Goal: Task Accomplishment & Management: Manage account settings

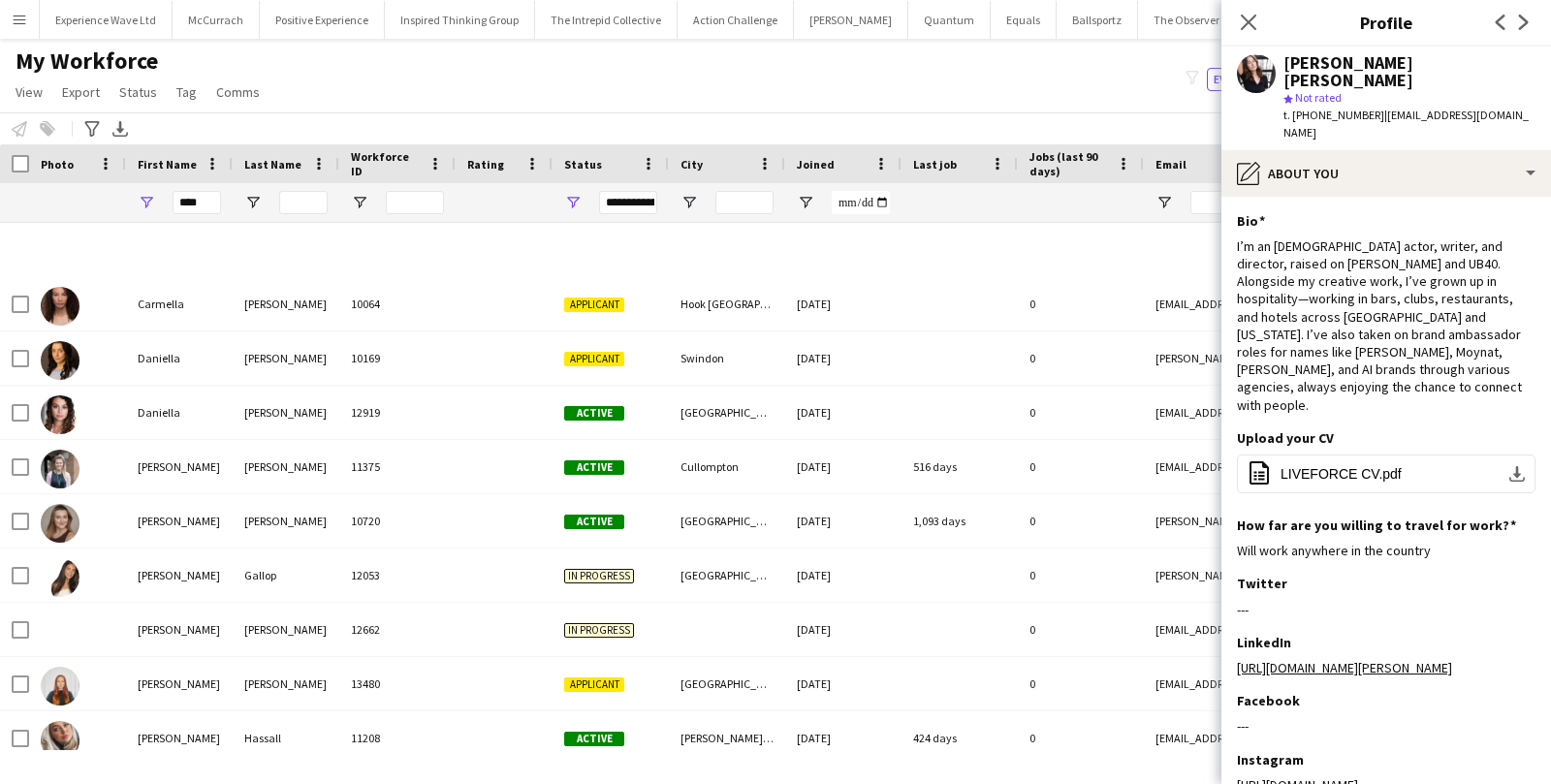
scroll to position [647, 0]
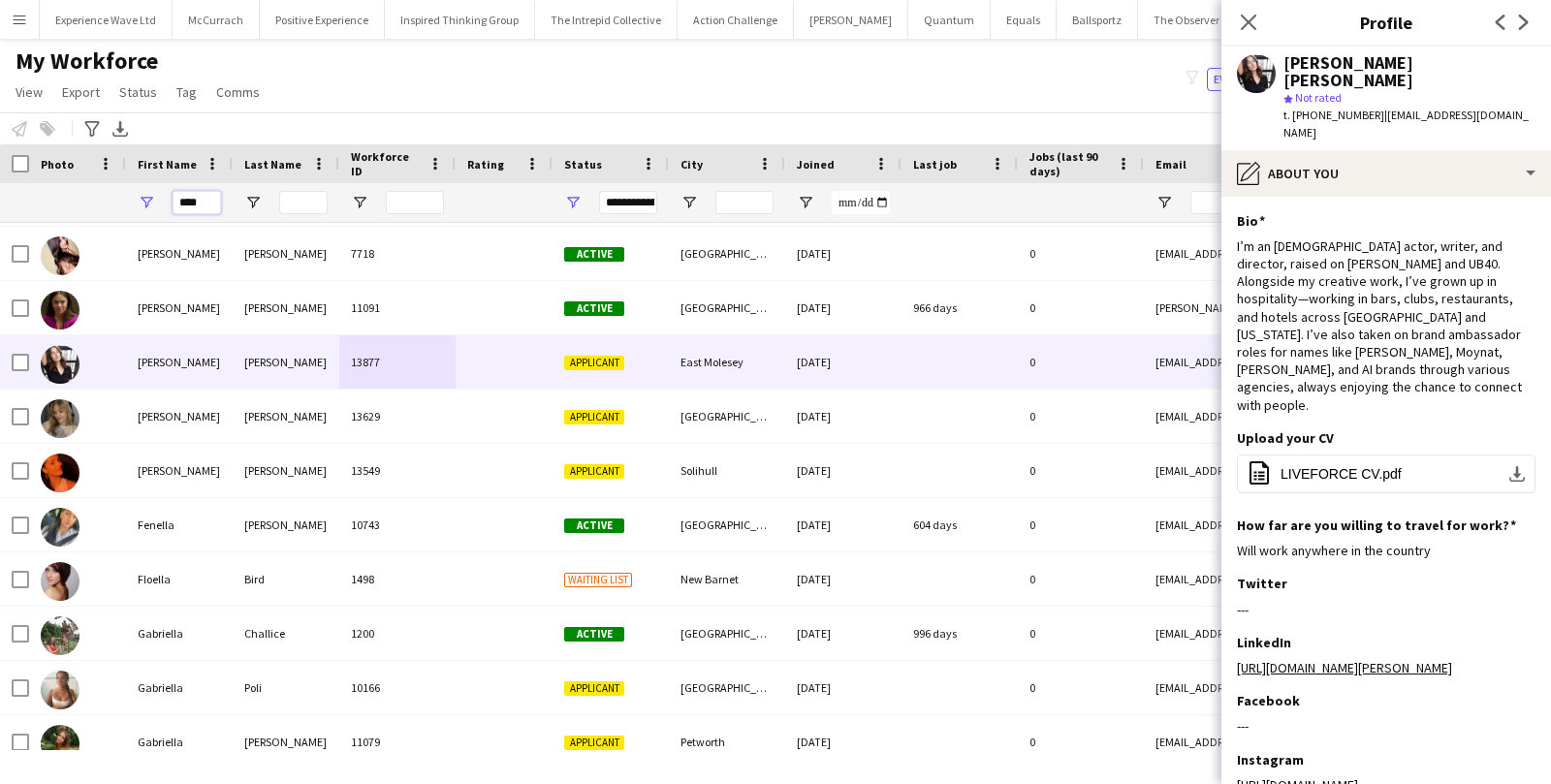
drag, startPoint x: 217, startPoint y: 202, endPoint x: 133, endPoint y: 200, distance: 84.3
click at [134, 201] on div "****" at bounding box center [179, 202] width 107 height 39
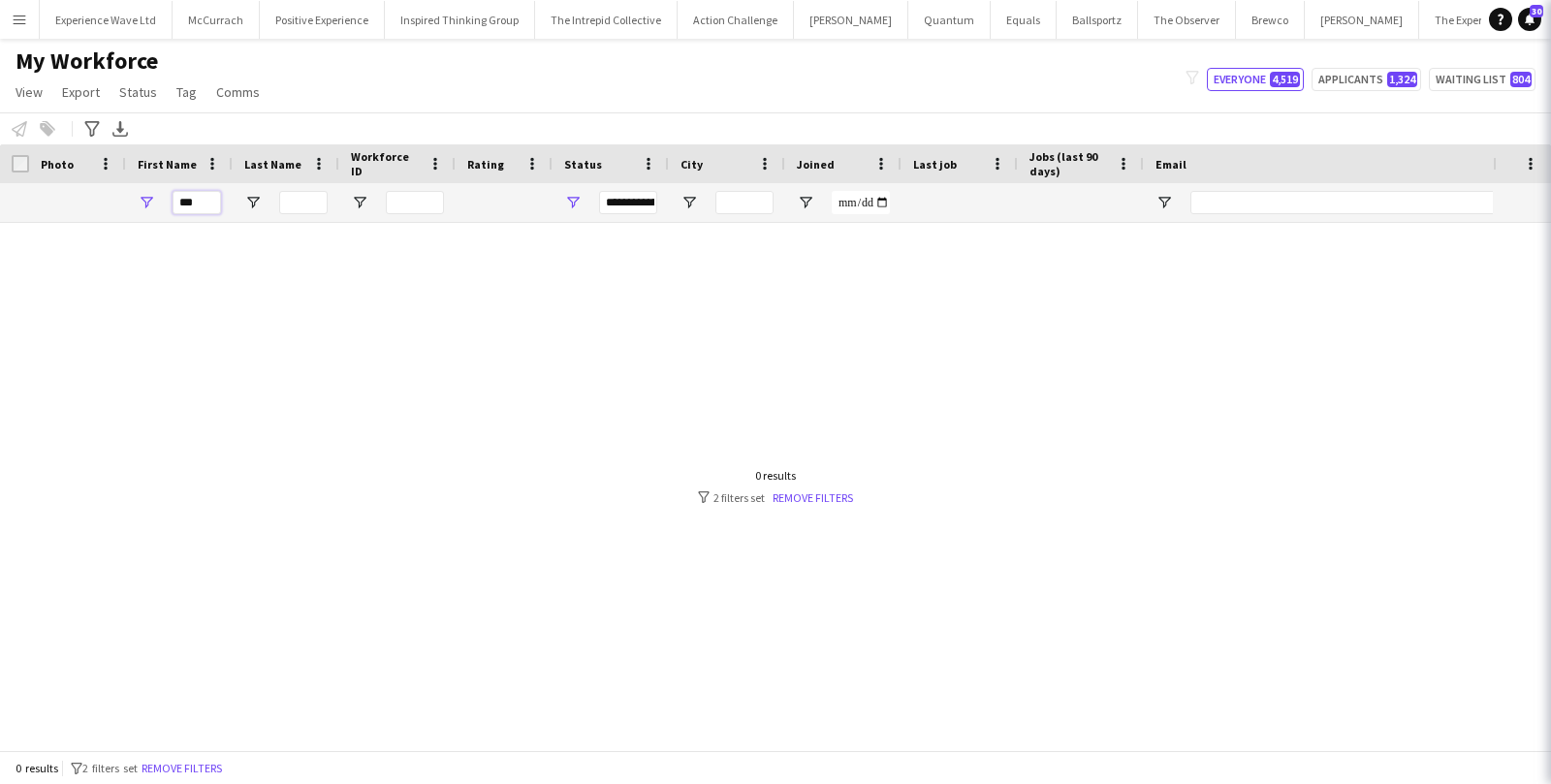
scroll to position [0, 0]
type input "*"
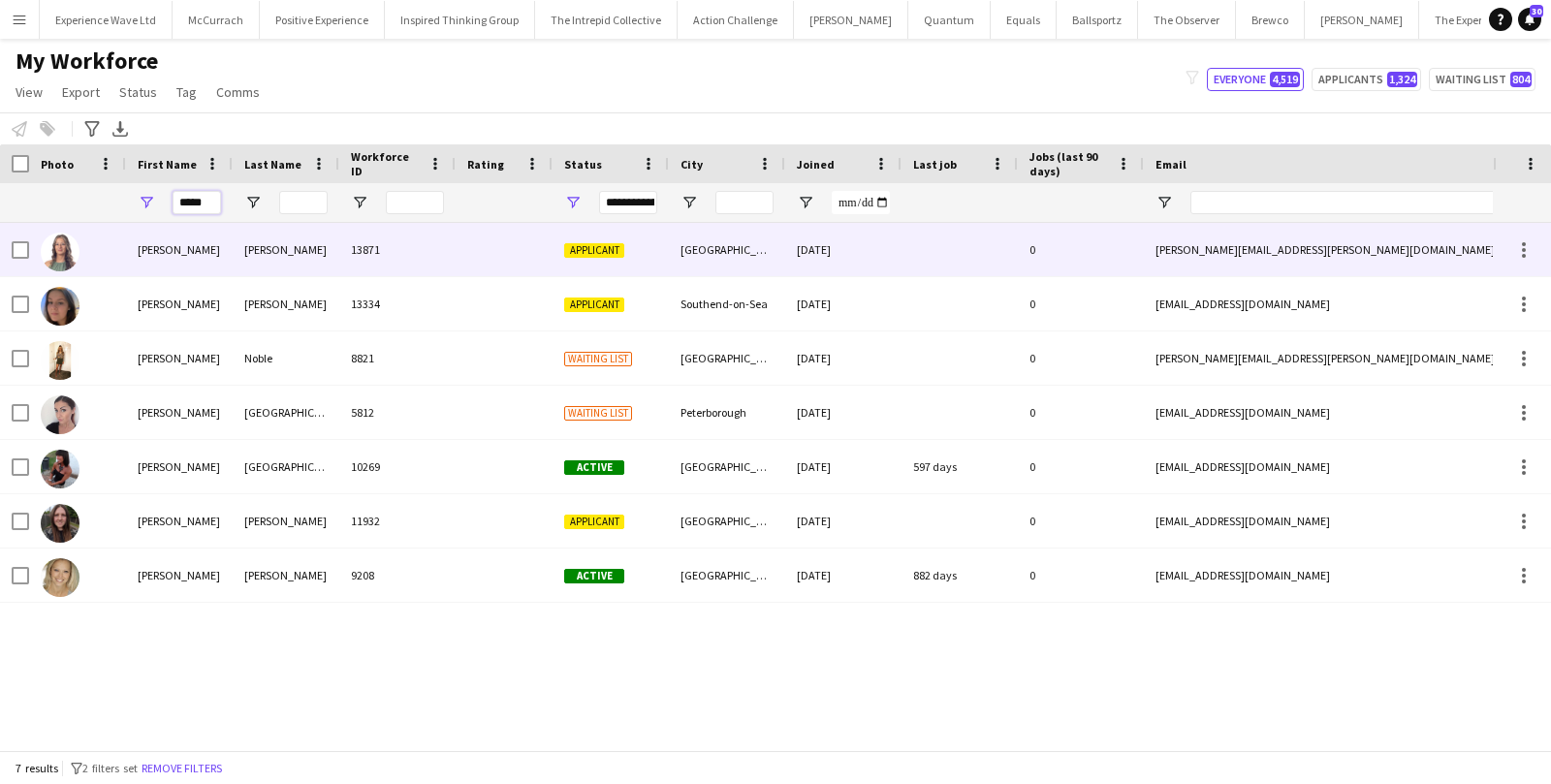
type input "*****"
click at [403, 229] on div "13871" at bounding box center [397, 249] width 116 height 53
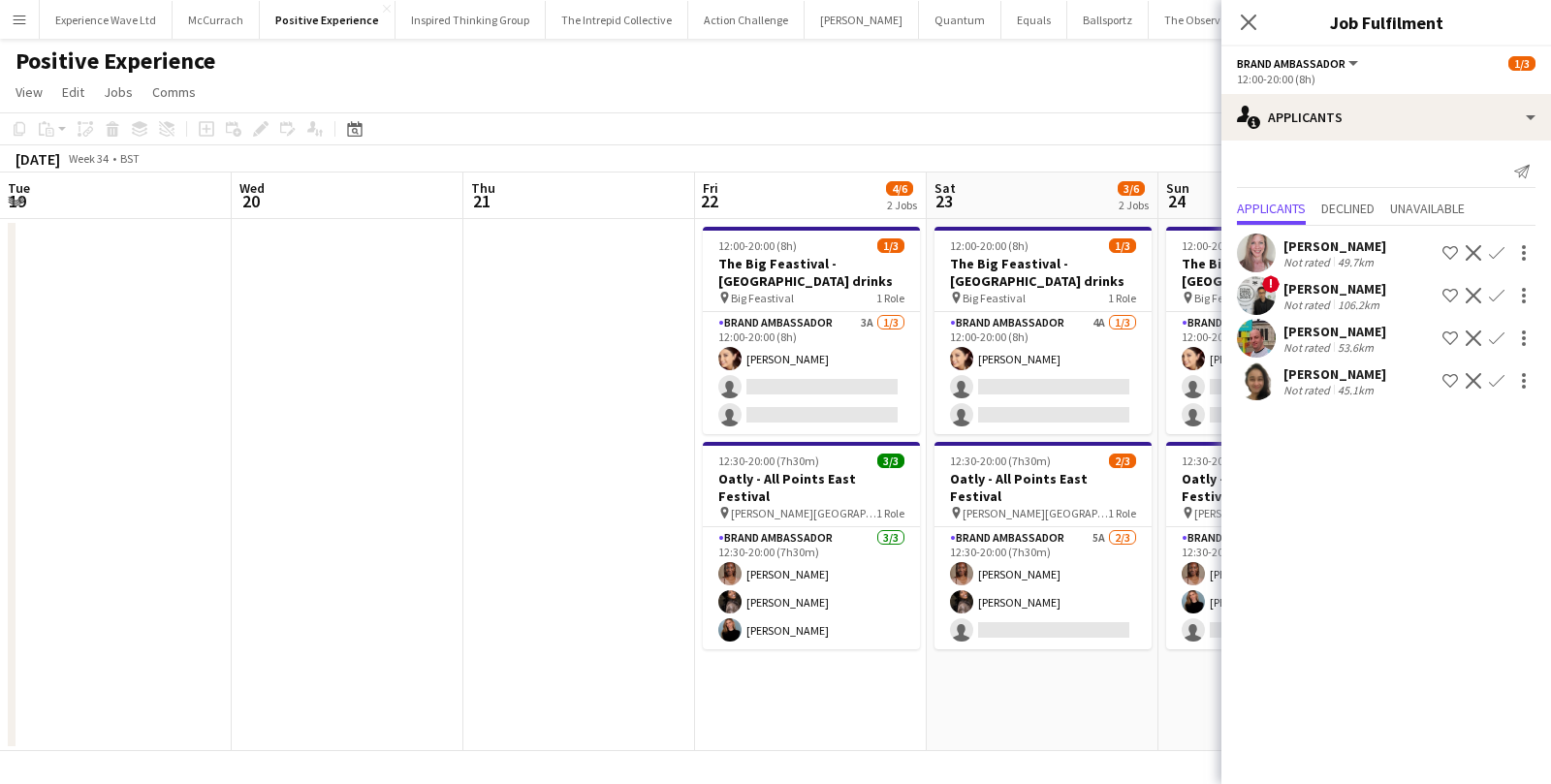
scroll to position [0, 665]
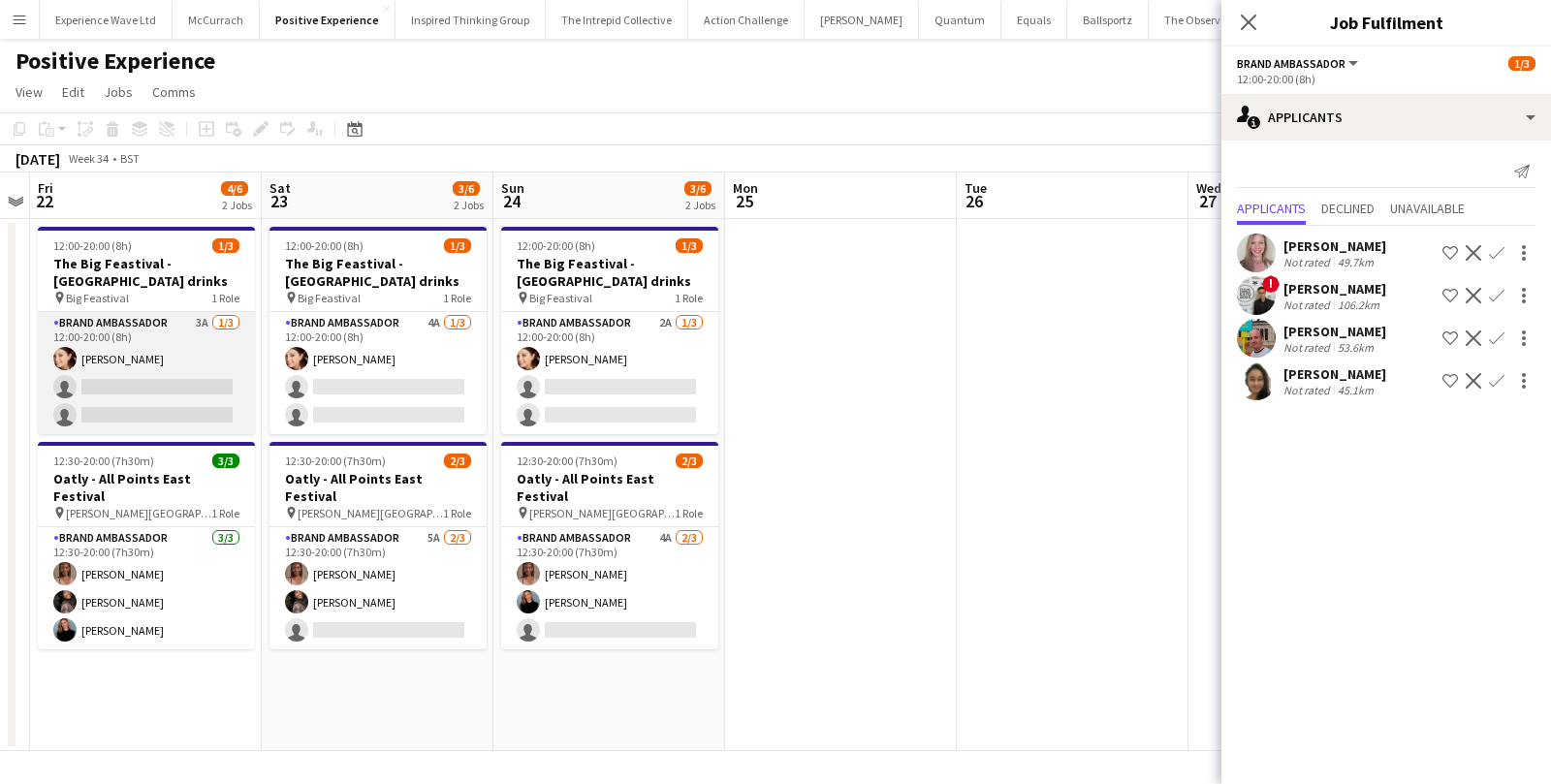
click at [231, 362] on app-card-role "Brand Ambassador 3A 1/3 12:00-20:00 (8h) Natasha Curtis single-neutral-actions …" at bounding box center [146, 373] width 217 height 122
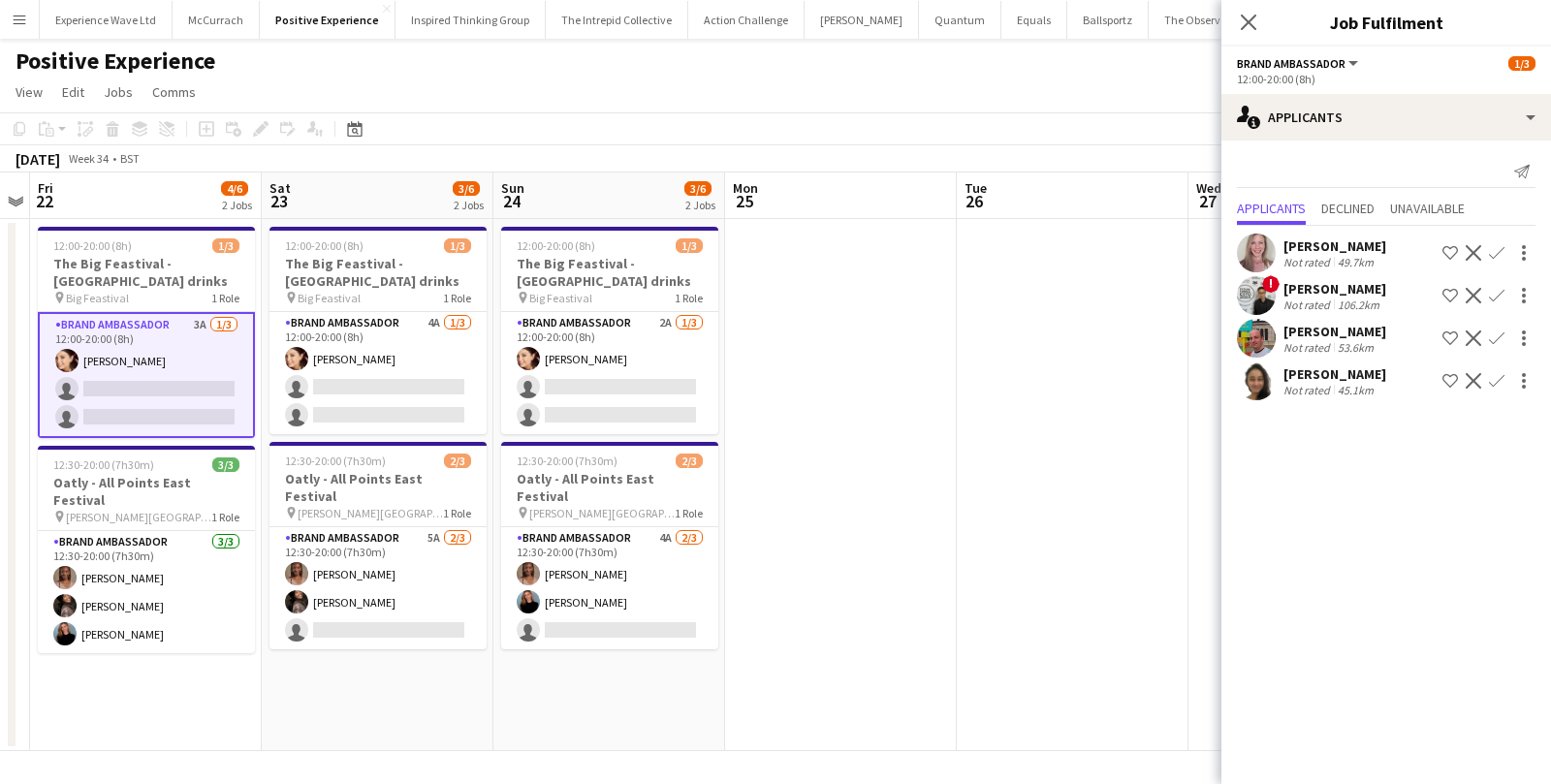
click at [231, 364] on app-card-role "Brand Ambassador 3A 1/3 12:00-20:00 (8h) Natasha Curtis single-neutral-actions …" at bounding box center [146, 375] width 217 height 126
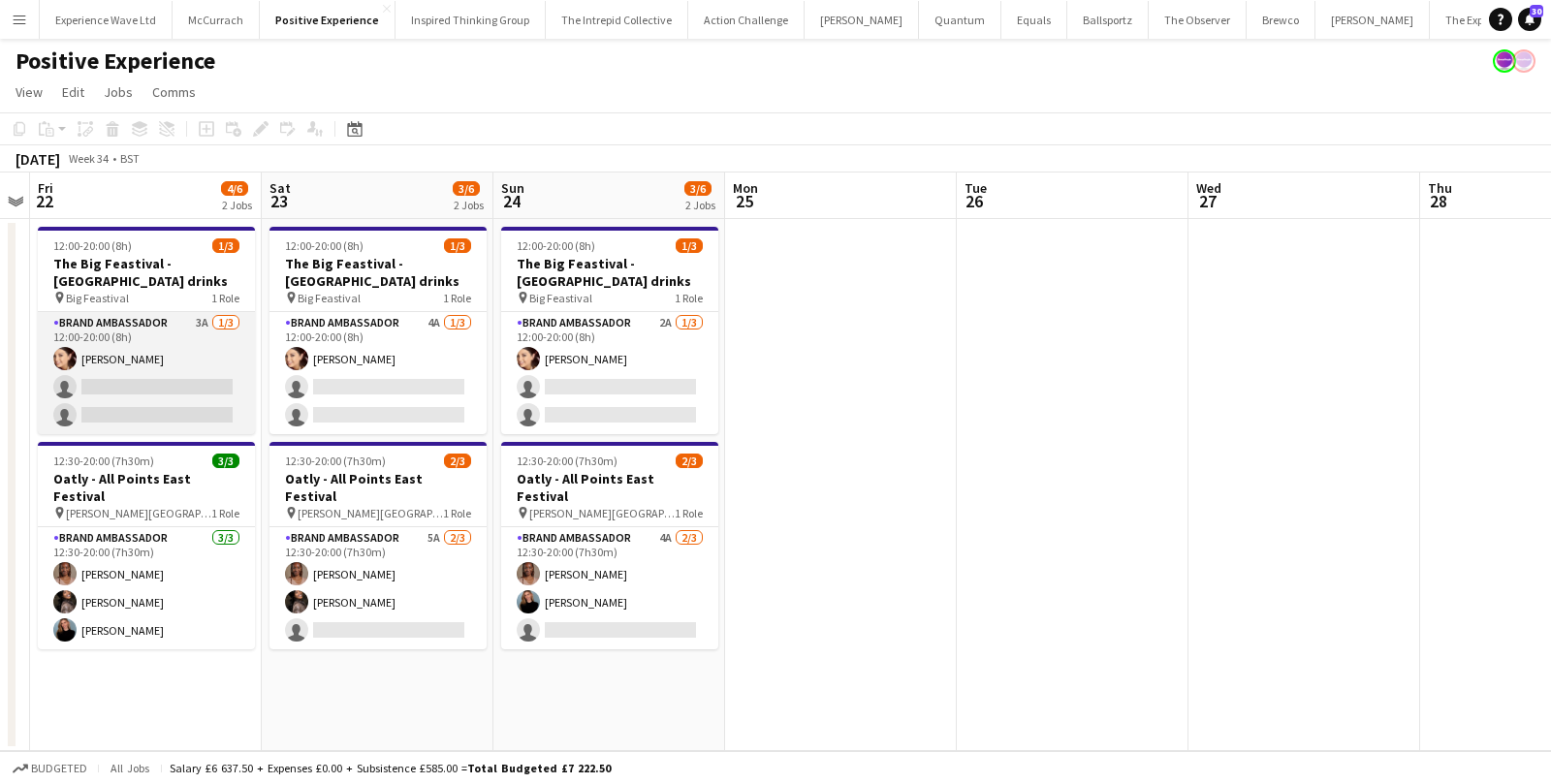
click at [231, 364] on app-card-role "Brand Ambassador 3A 1/3 12:00-20:00 (8h) Natasha Curtis single-neutral-actions …" at bounding box center [146, 373] width 217 height 122
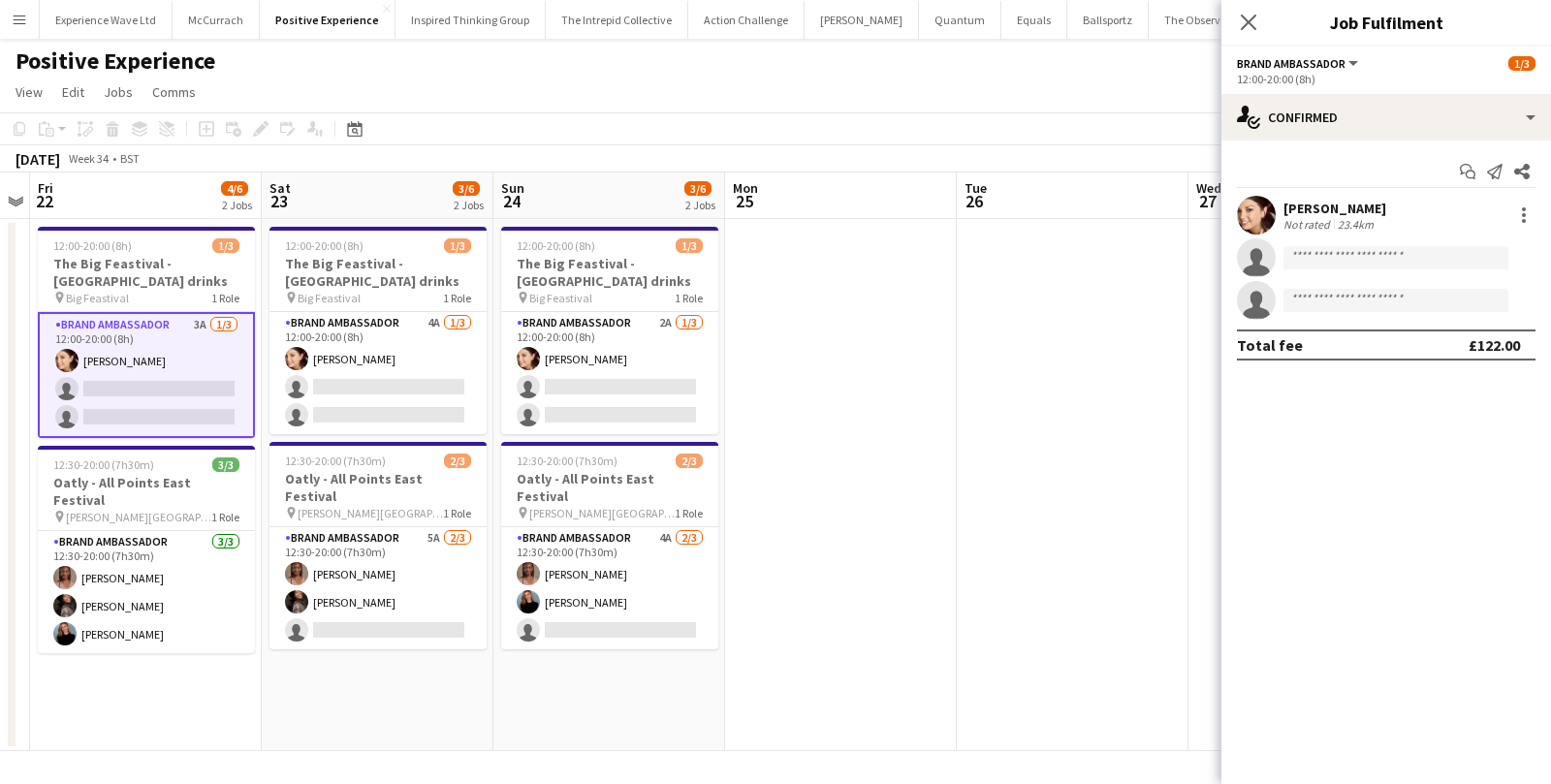
click at [166, 354] on app-card-role "Brand Ambassador 3A 1/3 12:00-20:00 (8h) Natasha Curtis single-neutral-actions …" at bounding box center [146, 375] width 217 height 126
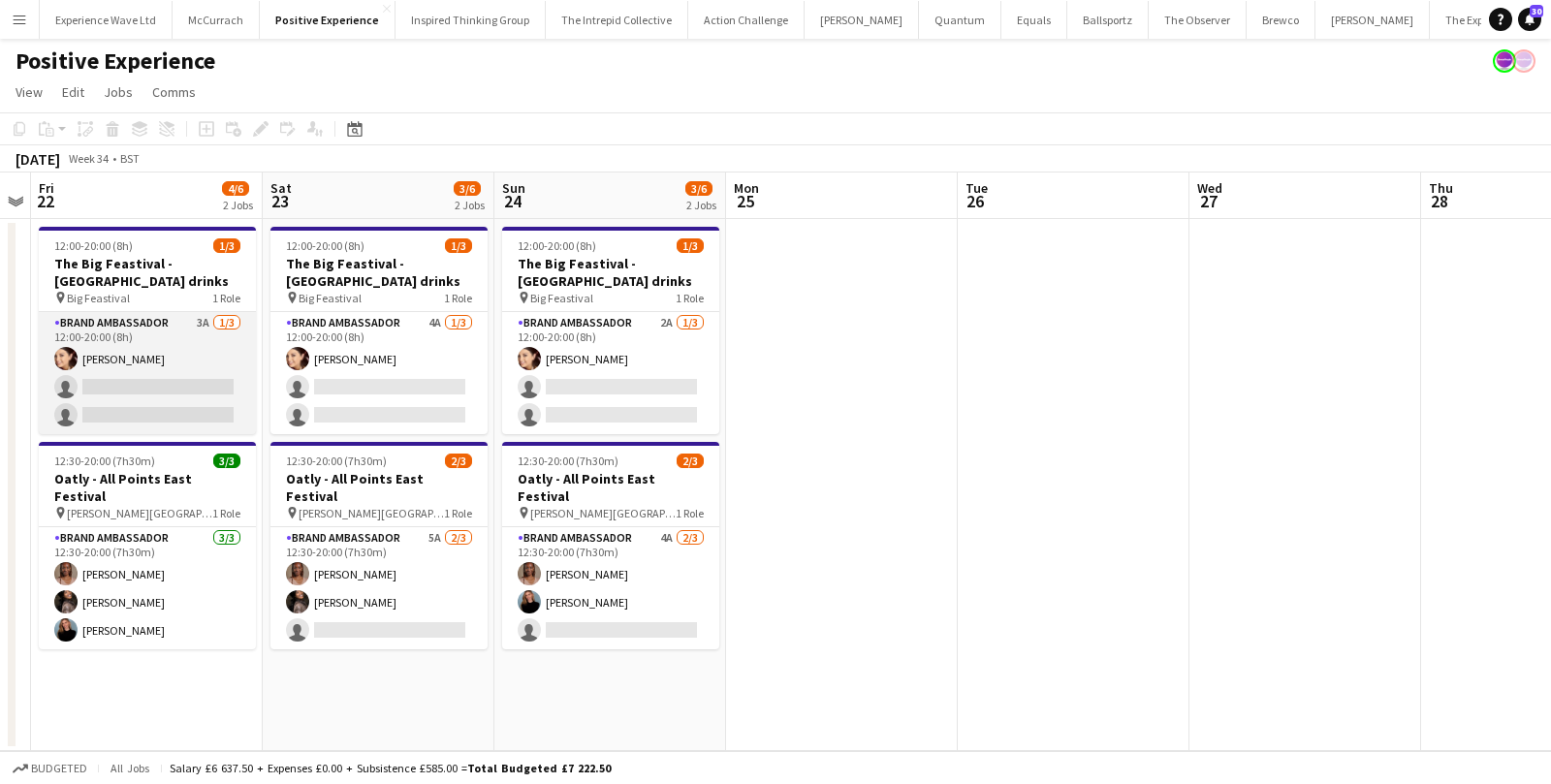
click at [166, 354] on app-card-role "Brand Ambassador 3A 1/3 12:00-20:00 (8h) Natasha Curtis single-neutral-actions …" at bounding box center [147, 373] width 217 height 122
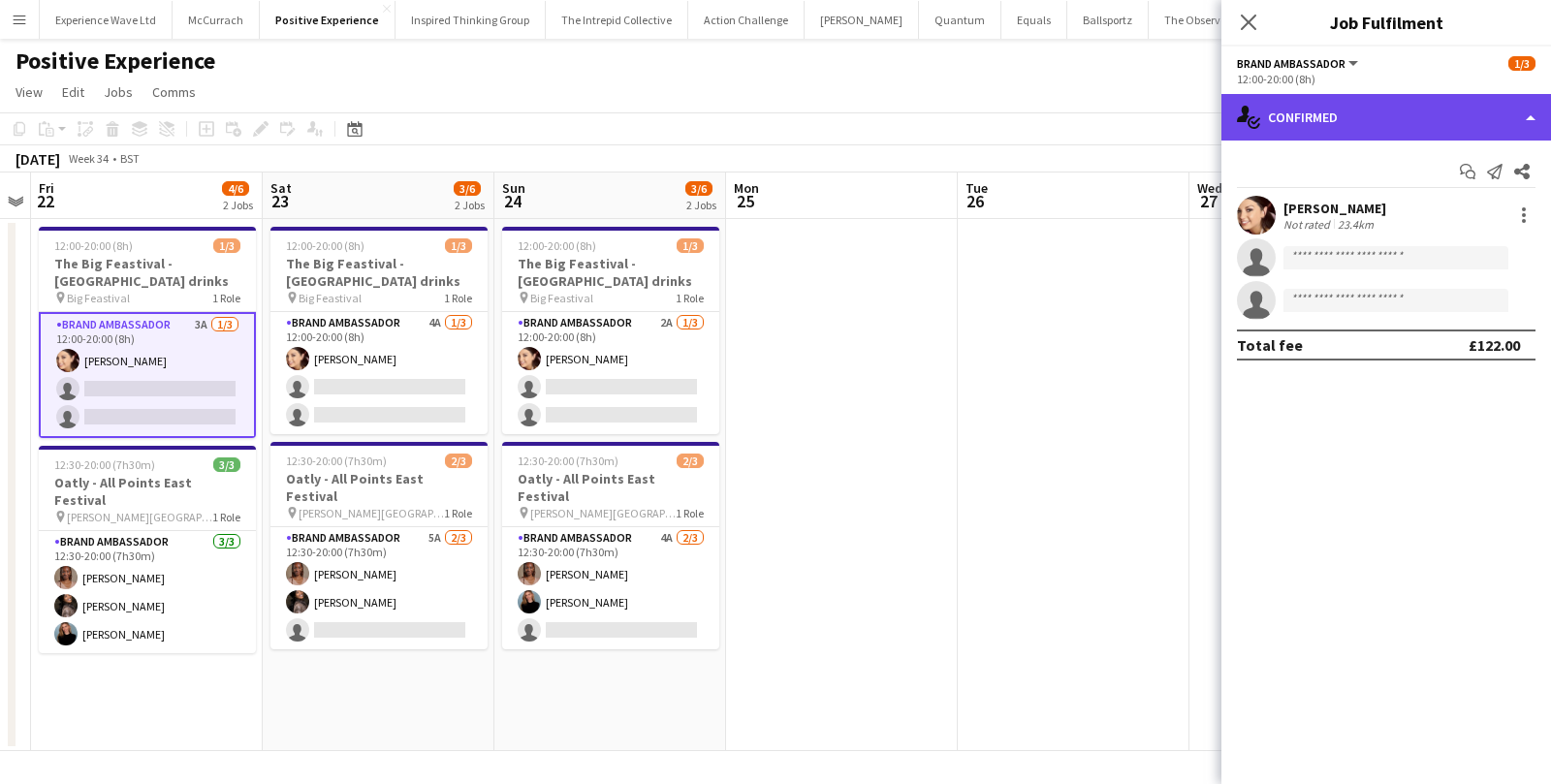
click at [1316, 116] on div "single-neutral-actions-check-2 Confirmed" at bounding box center [1386, 117] width 330 height 47
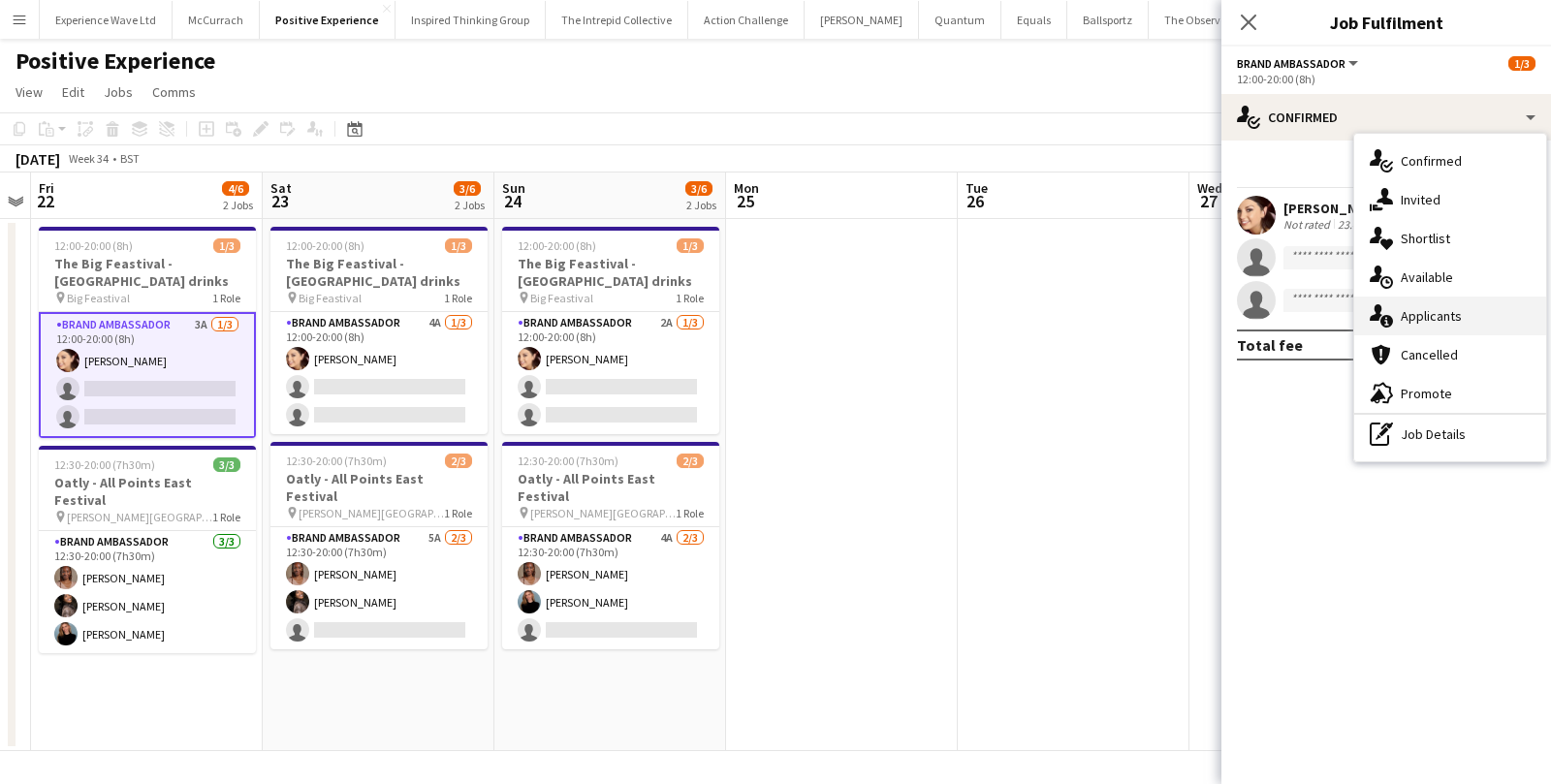
click at [1388, 304] on icon "single-neutral-actions-information" at bounding box center [1381, 315] width 23 height 23
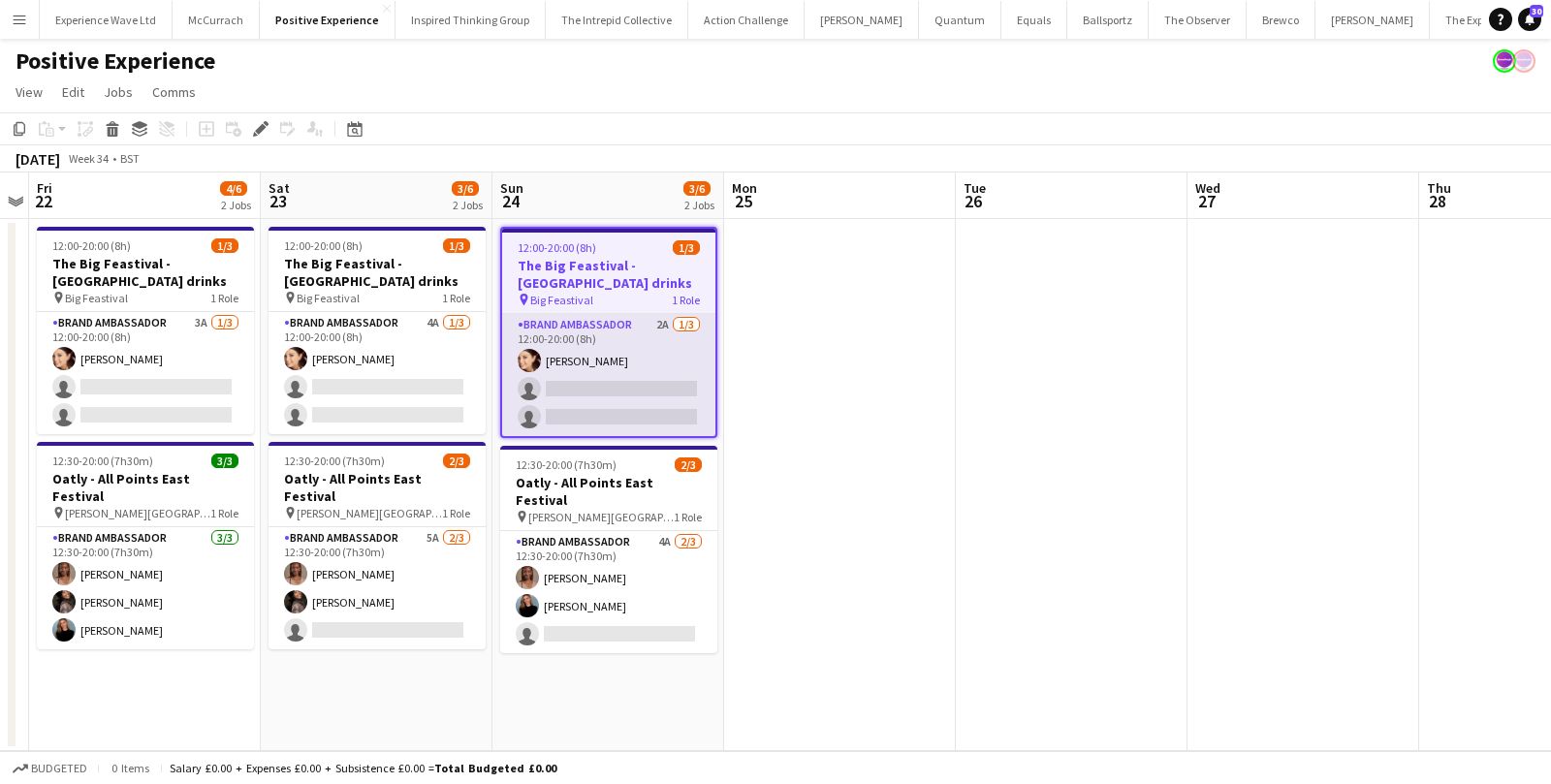
click at [630, 355] on app-card-role "Brand Ambassador 2A 1/3 12:00-20:00 (8h) Natasha Curtis single-neutral-actions …" at bounding box center [608, 375] width 213 height 122
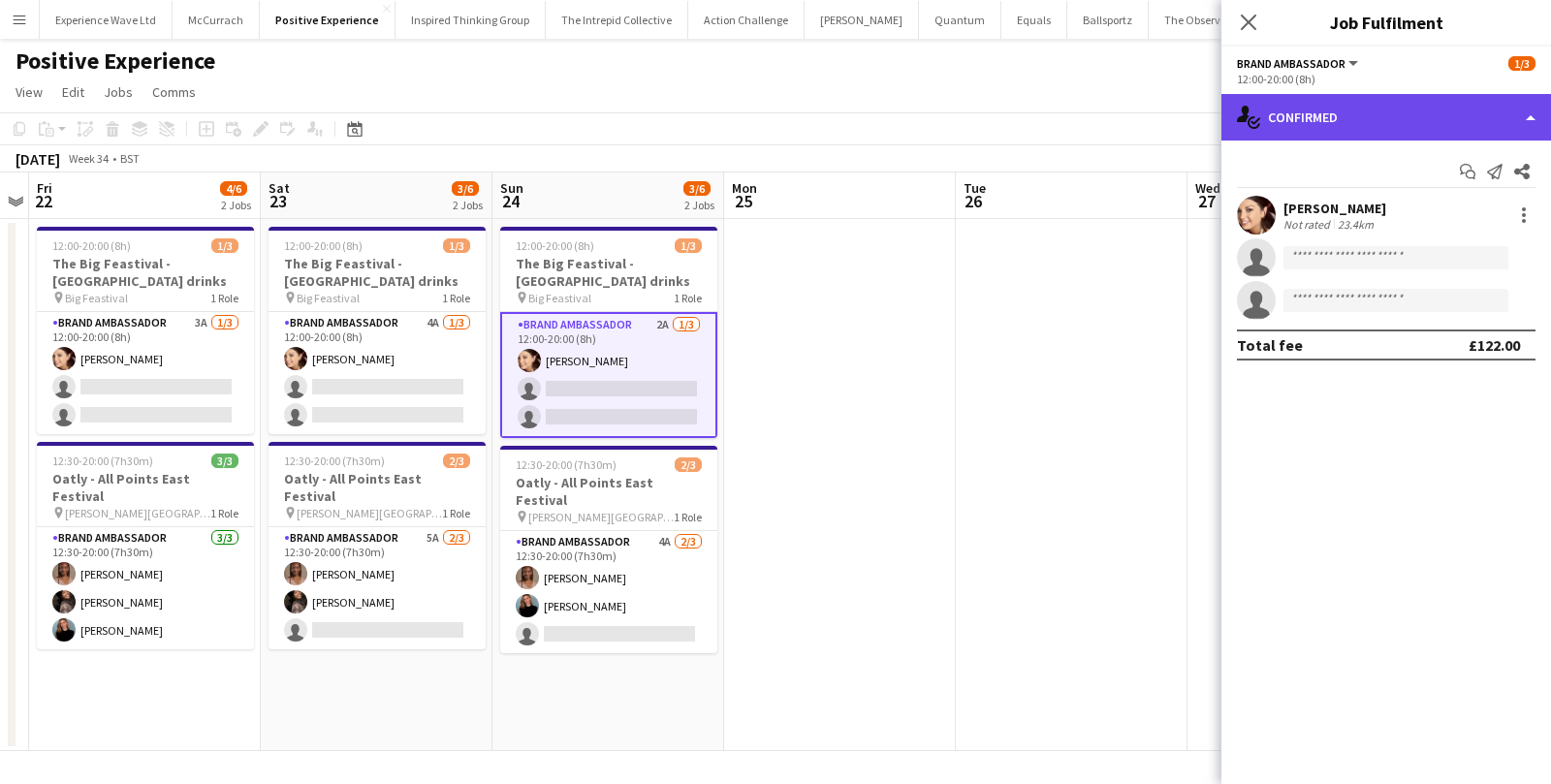
click at [1447, 106] on div "single-neutral-actions-check-2 Confirmed" at bounding box center [1386, 117] width 330 height 47
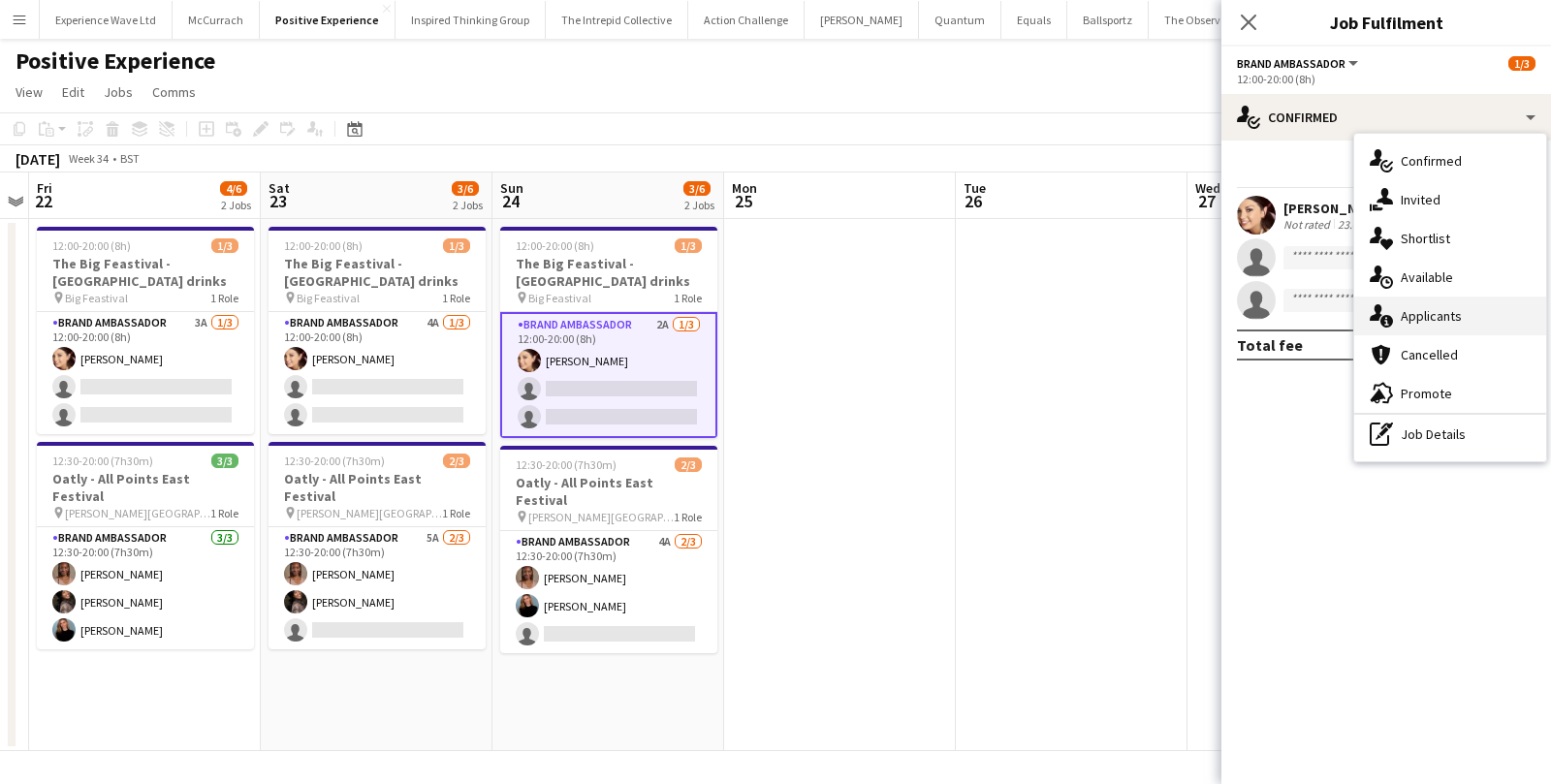
click at [1440, 319] on div "single-neutral-actions-information Applicants" at bounding box center [1450, 316] width 192 height 39
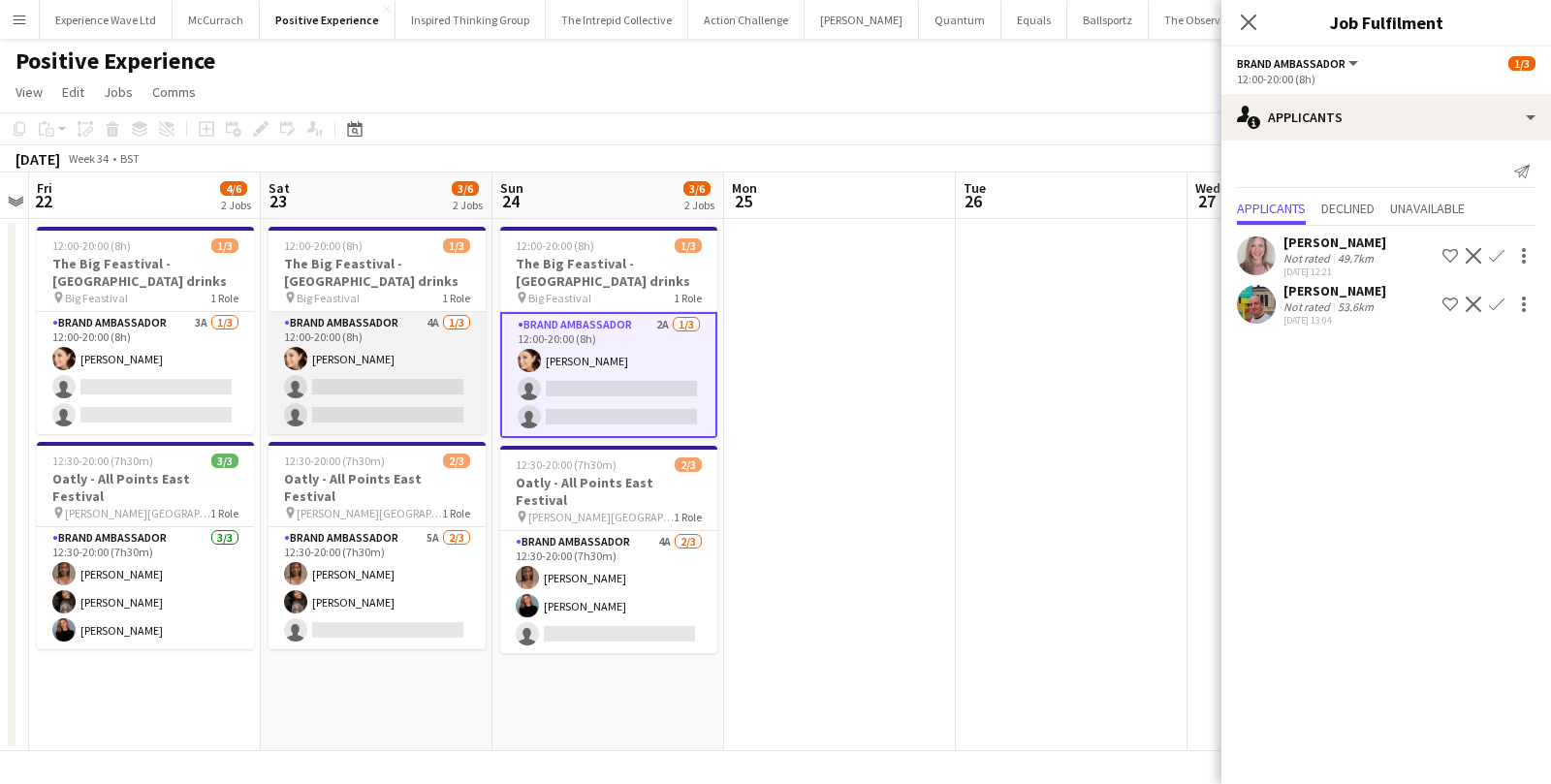
click at [425, 370] on app-card-role "Brand Ambassador 4A 1/3 12:00-20:00 (8h) Natasha Curtis single-neutral-actions …" at bounding box center [376, 373] width 217 height 122
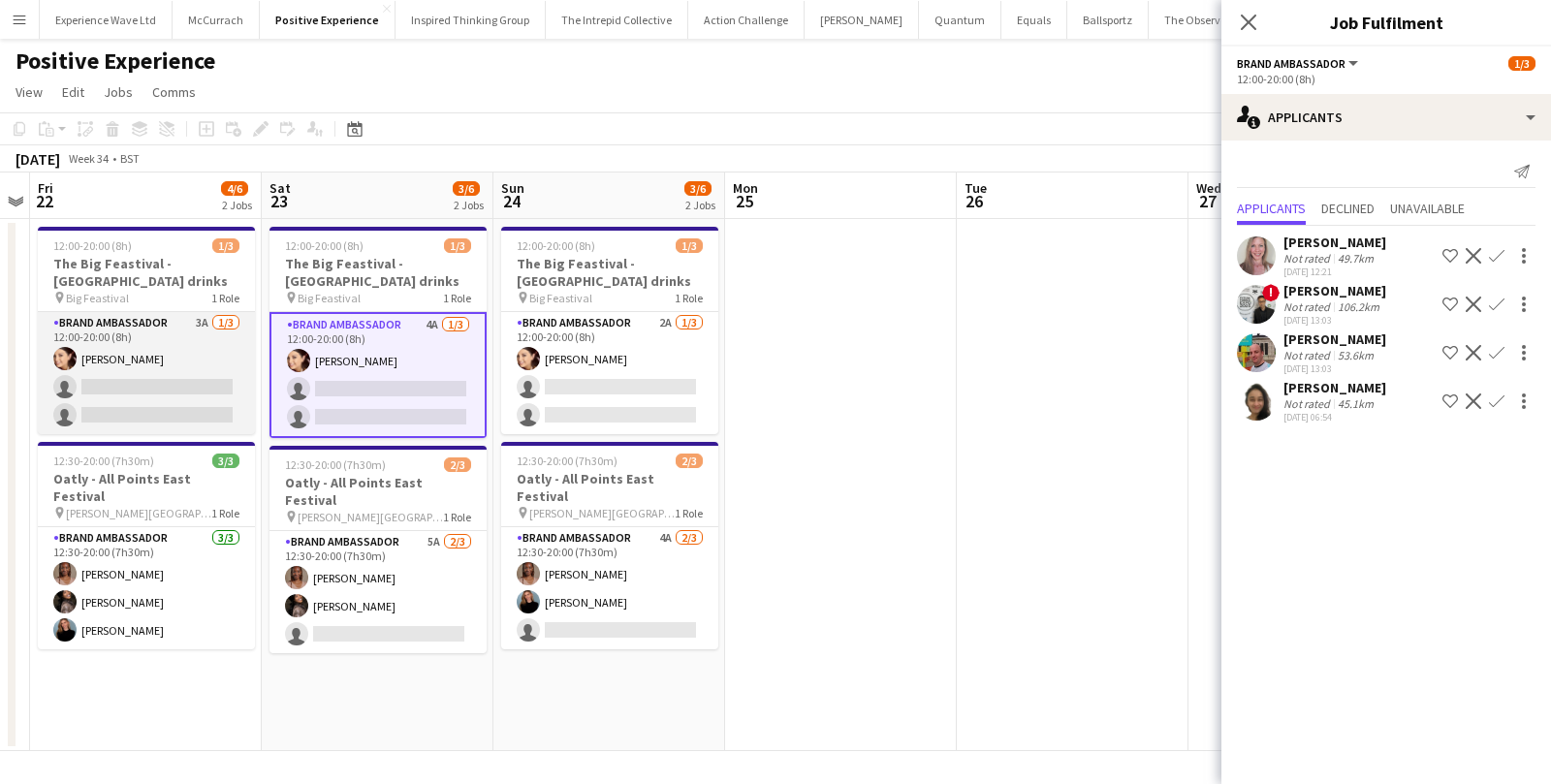
click at [220, 362] on app-card-role "Brand Ambassador 3A 1/3 12:00-20:00 (8h) Natasha Curtis single-neutral-actions …" at bounding box center [146, 373] width 217 height 122
